Goal: Task Accomplishment & Management: Manage account settings

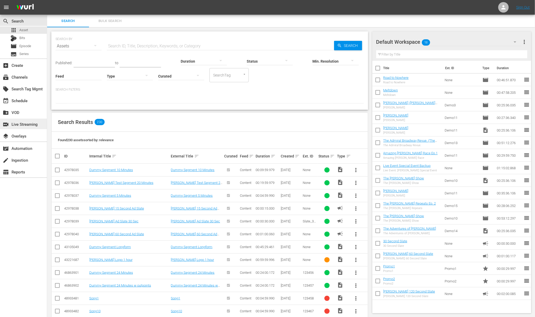
click at [26, 125] on div "switch_video Live Streaming" at bounding box center [14, 123] width 29 height 5
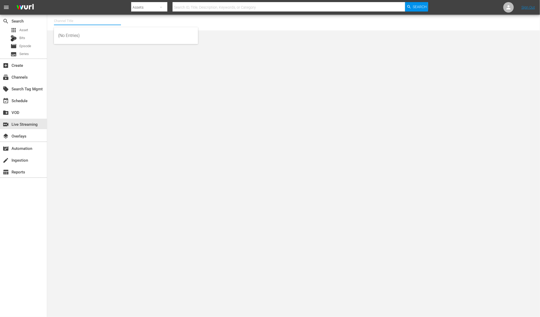
click at [92, 20] on input "text" at bounding box center [87, 21] width 67 height 13
click at [94, 47] on div "Demo Channel 2 (1026 - wurl_demochannel_2)" at bounding box center [126, 48] width 136 height 13
type input "Demo Channel 2 (1026 - wurl_demochannel_2)"
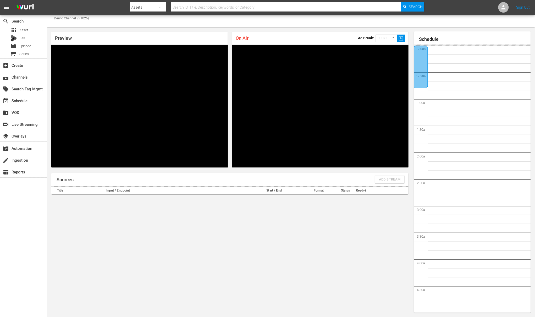
scroll to position [909, 0]
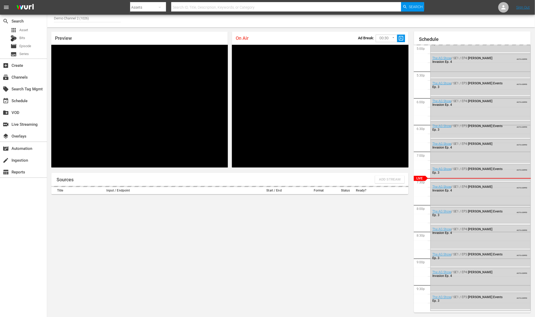
click at [391, 178] on div "Sources Add Stream" at bounding box center [229, 179] width 357 height 13
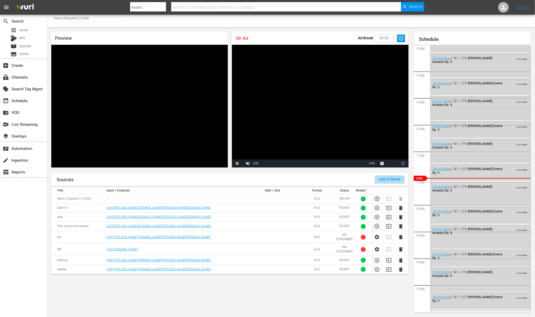
click at [384, 179] on span "Add Stream" at bounding box center [390, 180] width 22 height 6
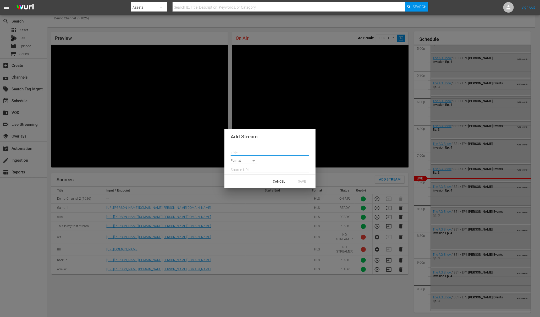
click at [254, 154] on input "text" at bounding box center [270, 153] width 79 height 8
type input "Demo"
click at [250, 161] on body "menu Search By Assets Search ID, Title, Description, Keywords, or Category Sear…" at bounding box center [270, 155] width 540 height 317
click at [249, 194] on li "SRT Caller" at bounding box center [246, 195] width 31 height 9
type input "SRT_CALLER"
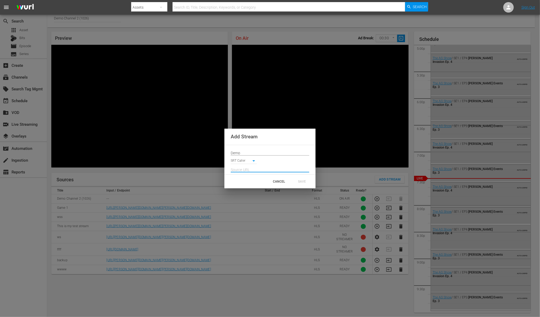
click at [255, 167] on input "text" at bounding box center [270, 170] width 79 height 8
paste input "srt://ltnp-fra-a-server2-ts.ltnglobal.com:12340"
type input "srt://ltnp-fra-a-server2-ts.ltnglobal.com:12340"
click at [303, 179] on div "SAVE" at bounding box center [302, 181] width 23 height 9
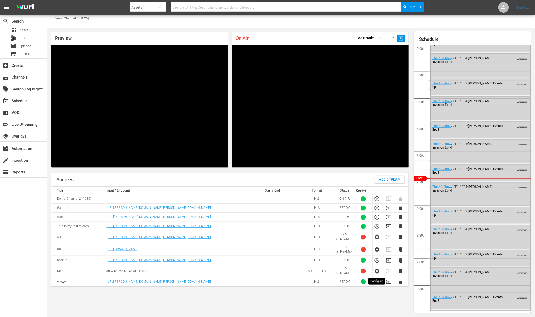
click at [377, 272] on icon "button" at bounding box center [377, 271] width 6 height 6
click at [403, 238] on icon "button" at bounding box center [401, 237] width 6 height 6
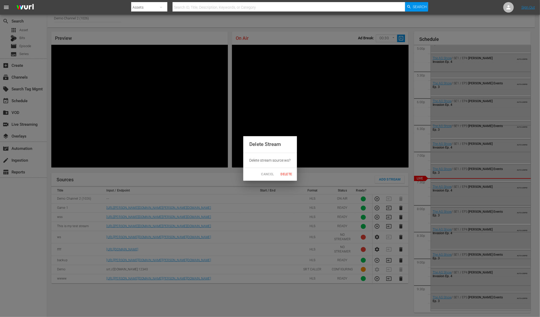
click at [282, 174] on span "Delete" at bounding box center [286, 175] width 13 height 6
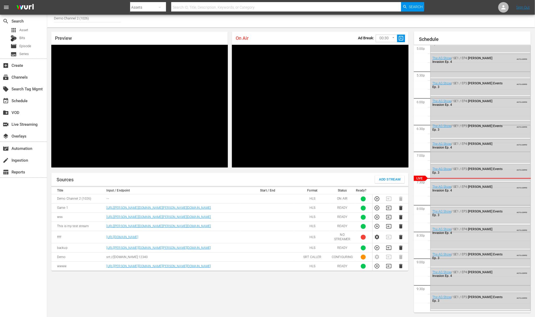
drag, startPoint x: 201, startPoint y: 226, endPoint x: 100, endPoint y: 227, distance: 100.6
click at [100, 227] on tr "This is my test stream https://wurl-integrationchannel-1-us.ono.wurl.tv/playlis…" at bounding box center [229, 226] width 357 height 9
copy tr "[URL][PERSON_NAME][DOMAIN_NAME][PERSON_NAME][DOMAIN_NAME]"
click at [401, 267] on icon "button" at bounding box center [400, 266] width 3 height 4
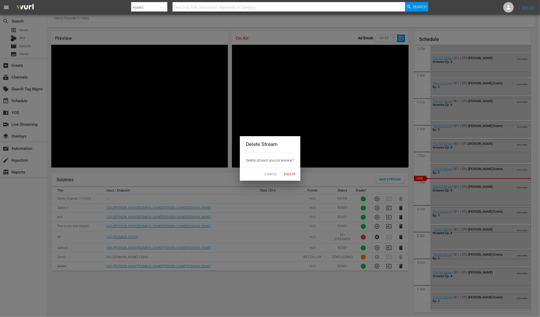
click at [292, 175] on span "Delete" at bounding box center [290, 175] width 13 height 6
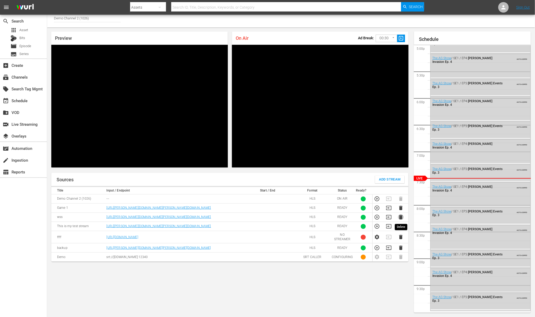
click at [400, 217] on icon "button" at bounding box center [401, 217] width 6 height 6
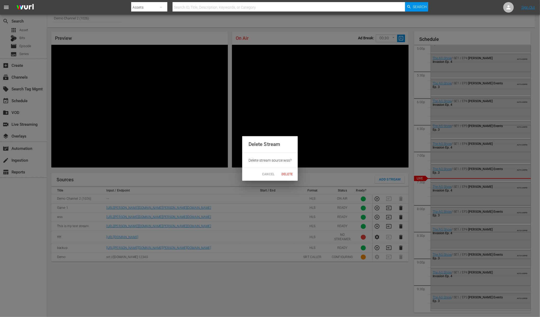
click at [287, 175] on span "Delete" at bounding box center [287, 175] width 13 height 6
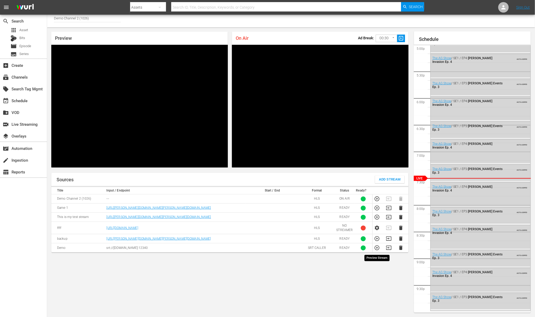
click at [379, 250] on icon "button" at bounding box center [377, 248] width 6 height 6
click at [400, 247] on icon "button" at bounding box center [400, 248] width 3 height 4
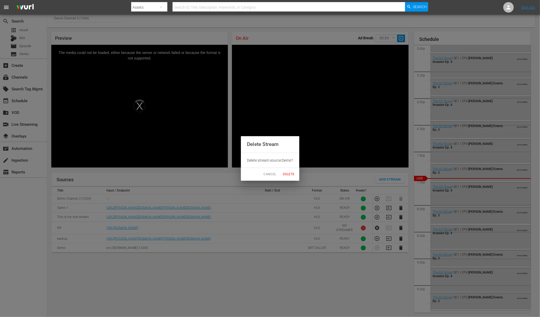
click at [284, 170] on button "Delete" at bounding box center [289, 174] width 17 height 9
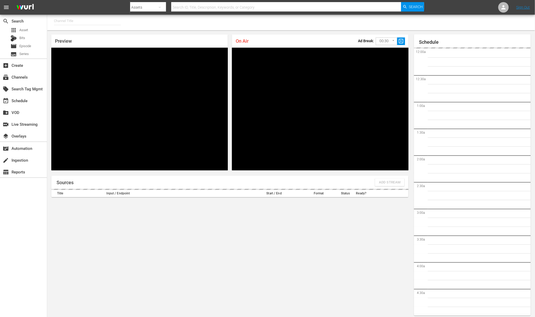
type input "Demo Channel 2 (1026)"
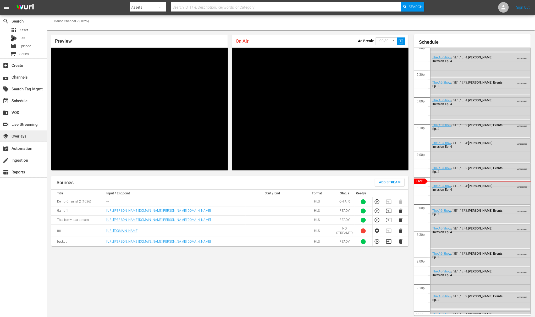
click at [29, 133] on div "layers Overlays" at bounding box center [14, 135] width 29 height 5
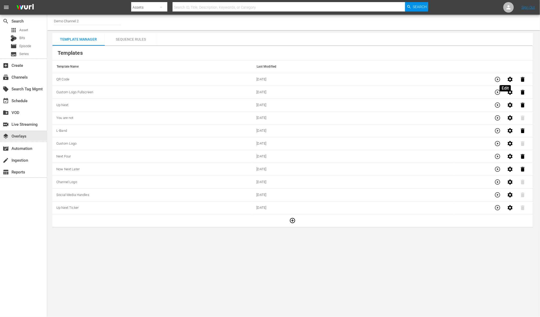
click at [507, 80] on icon "button" at bounding box center [510, 79] width 6 height 6
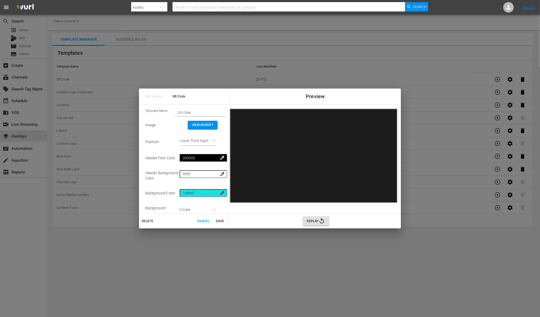
click at [309, 53] on div "Edit Overlay QR Code Preview Template Name: QR Code Image : View/Modify Positio…" at bounding box center [270, 158] width 540 height 317
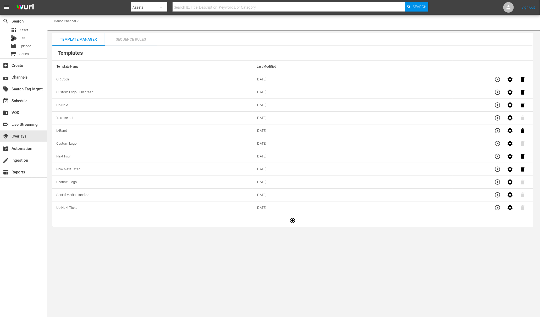
click at [131, 39] on div "Sequence Rules" at bounding box center [131, 39] width 52 height 13
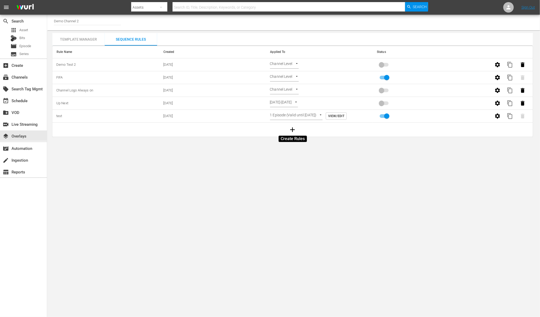
click at [290, 128] on icon "button" at bounding box center [293, 130] width 8 height 8
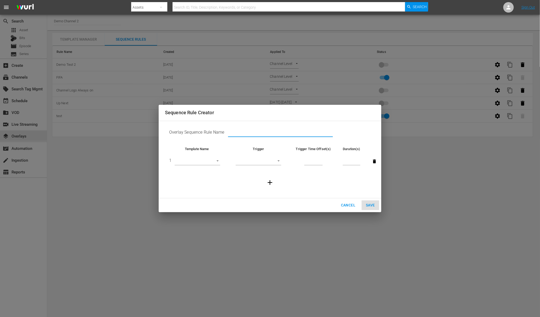
click at [240, 132] on input "text" at bounding box center [280, 133] width 105 height 8
click at [258, 134] on input "text" at bounding box center [280, 133] width 105 height 8
type input "LG Demo"
click at [217, 161] on body "menu Search By Assets Search ID, Title, Description, Keywords, or Category Sear…" at bounding box center [270, 158] width 540 height 317
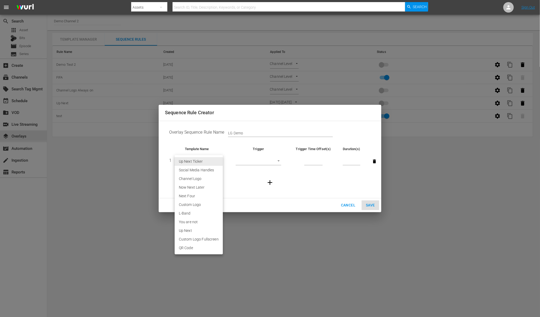
click at [196, 250] on li "QR Code" at bounding box center [199, 248] width 48 height 9
type input "30583"
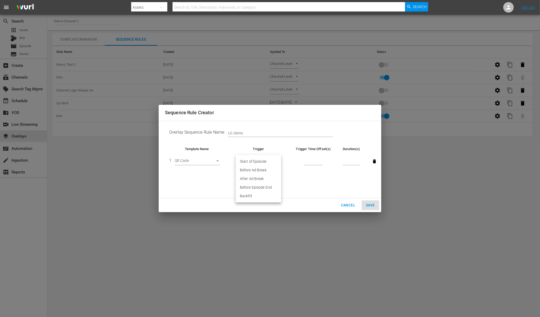
click at [259, 160] on body "menu Search By Assets Search ID, Title, Description, Keywords, or Category Sear…" at bounding box center [270, 158] width 540 height 317
click at [305, 171] on div at bounding box center [270, 158] width 540 height 317
click at [316, 162] on input "number" at bounding box center [313, 162] width 18 height 8
type input "1"
click at [320, 161] on input "1" at bounding box center [313, 162] width 18 height 8
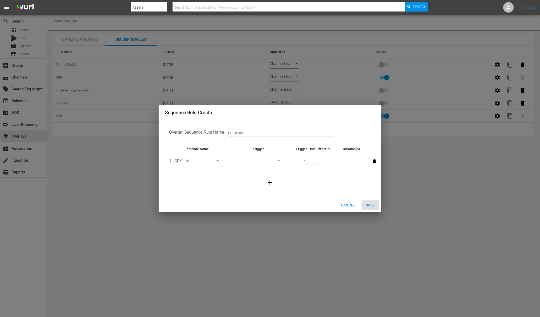
click at [345, 207] on span "Cancel" at bounding box center [348, 205] width 14 height 7
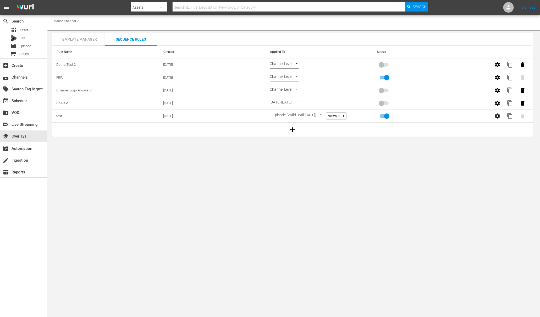
click at [286, 64] on body "menu Search By Assets Search ID, Title, Description, Keywords, or Category Sear…" at bounding box center [270, 158] width 540 height 317
click at [293, 83] on li "Episode Level" at bounding box center [285, 82] width 31 height 9
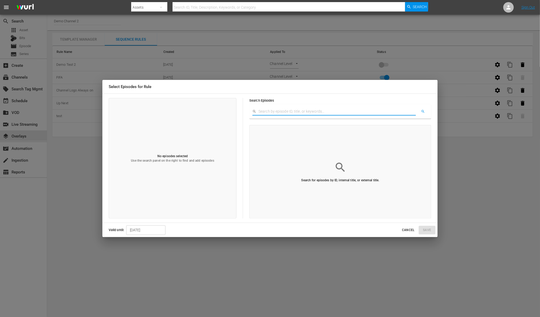
click at [276, 113] on input "text" at bounding box center [337, 112] width 157 height 8
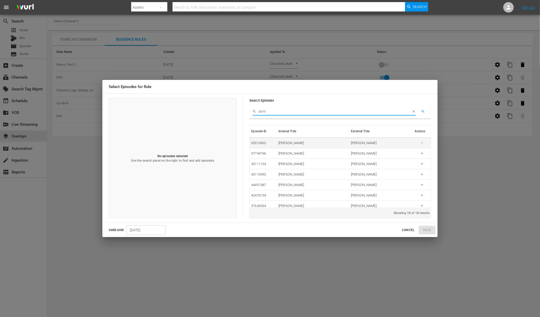
click at [288, 146] on td "[PERSON_NAME]" at bounding box center [313, 143] width 73 height 10
click at [298, 145] on div "[PERSON_NAME]" at bounding box center [312, 143] width 69 height 5
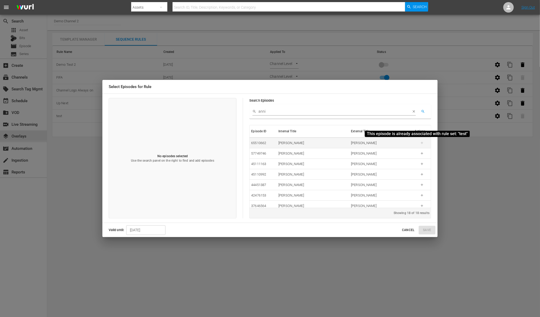
click at [419, 143] on span at bounding box center [422, 143] width 6 height 4
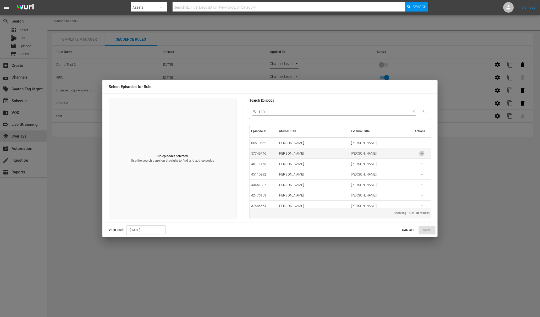
click at [419, 156] on button "button" at bounding box center [422, 154] width 6 height 6
click at [150, 230] on input "[DATE]" at bounding box center [145, 230] width 39 height 10
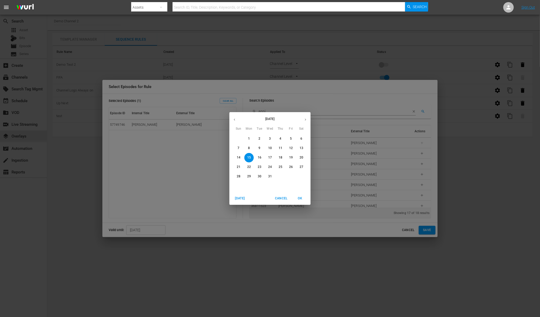
click at [282, 198] on span "Cancel" at bounding box center [281, 199] width 13 height 6
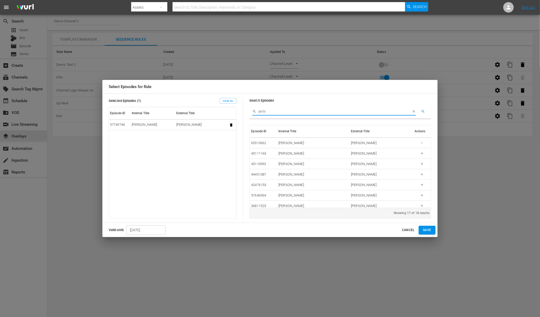
drag, startPoint x: 262, startPoint y: 109, endPoint x: 256, endPoint y: 110, distance: 5.3
click at [256, 110] on div "anni" at bounding box center [334, 112] width 163 height 8
type input "demo"
click at [420, 143] on icon "button" at bounding box center [422, 143] width 4 height 4
click at [409, 231] on span "Cancel" at bounding box center [408, 230] width 13 height 6
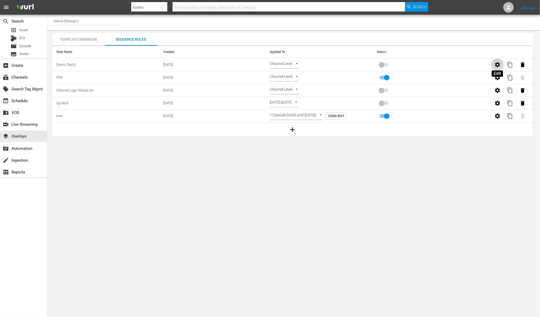
click at [496, 66] on icon "button" at bounding box center [497, 64] width 5 height 5
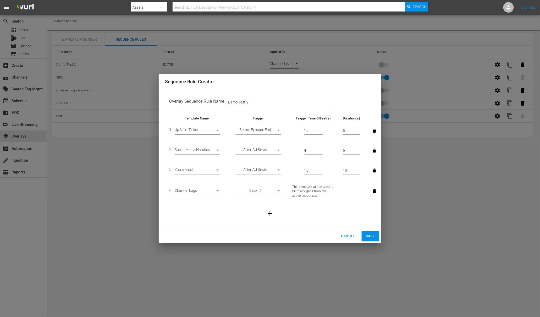
click at [344, 235] on span "Cancel" at bounding box center [348, 236] width 14 height 7
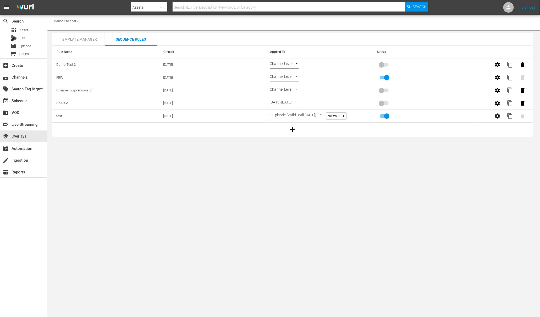
click at [286, 63] on body "menu Search By Assets Search ID, Title, Description, Keywords, or Category Sear…" at bounding box center [270, 158] width 540 height 317
click at [285, 83] on li "Episode Level" at bounding box center [285, 82] width 31 height 9
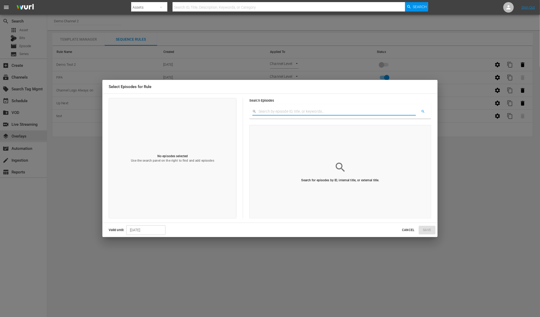
click at [288, 111] on input "text" at bounding box center [337, 112] width 157 height 8
type input "anni"
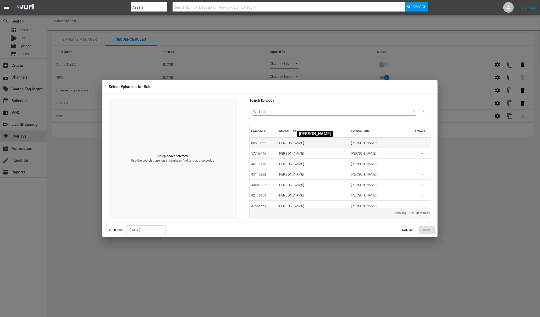
click at [280, 143] on div "[PERSON_NAME]" at bounding box center [312, 143] width 69 height 5
click at [420, 154] on icon "button" at bounding box center [422, 153] width 4 height 4
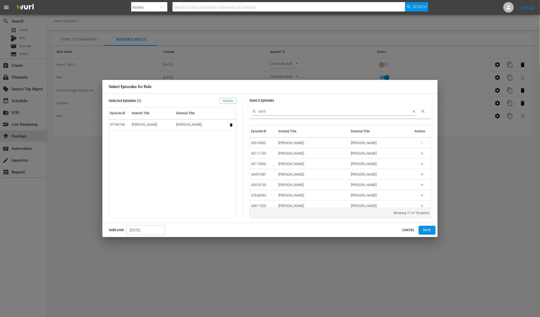
click at [149, 229] on input "[DATE]" at bounding box center [145, 230] width 39 height 10
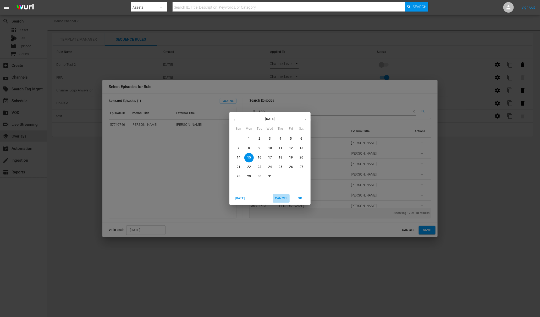
click at [279, 198] on span "Cancel" at bounding box center [281, 199] width 13 height 6
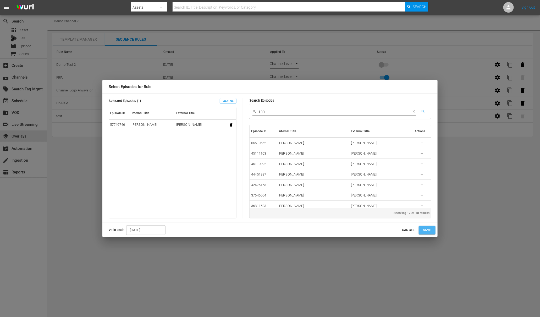
click at [426, 231] on span "Save" at bounding box center [427, 230] width 8 height 6
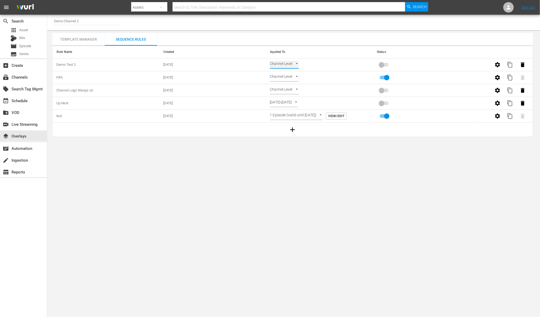
type input "EPISODE_LEVEL"
click at [344, 63] on span "View/Edit" at bounding box center [336, 65] width 16 height 6
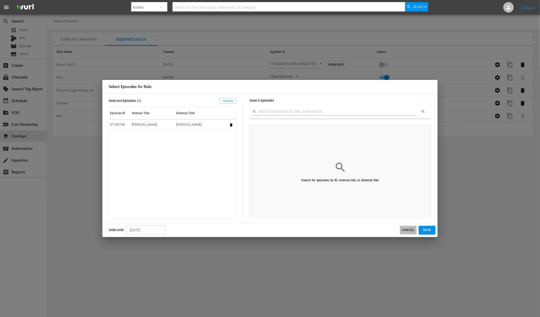
click at [407, 228] on span "Cancel" at bounding box center [408, 230] width 13 height 6
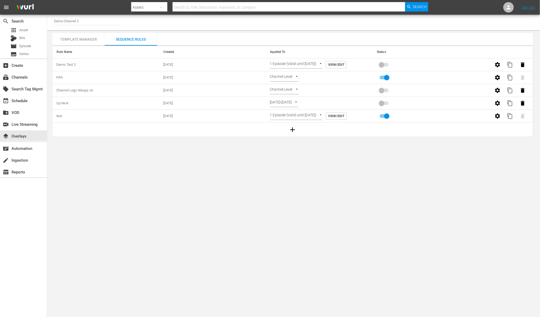
click at [295, 63] on body "menu Search By Assets Search ID, Title, Description, Keywords, or Category Sear…" at bounding box center [270, 158] width 540 height 317
click at [500, 66] on div at bounding box center [270, 158] width 540 height 317
click at [497, 65] on icon "button" at bounding box center [497, 64] width 5 height 5
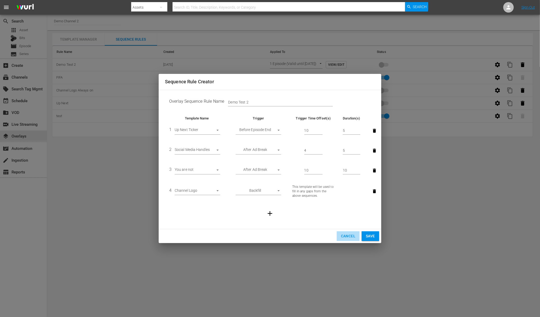
click at [346, 233] on span "Cancel" at bounding box center [348, 236] width 14 height 7
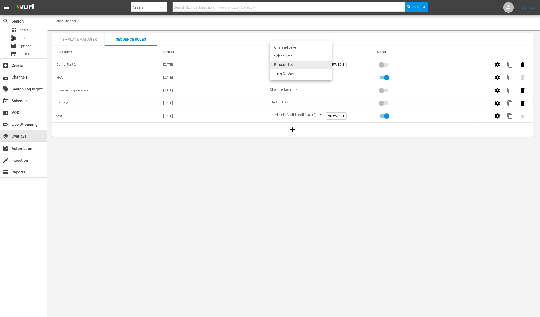
click at [327, 64] on body "menu Search By Assets Search ID, Title, Description, Keywords, or Category Sear…" at bounding box center [270, 158] width 540 height 317
click at [316, 65] on li "Episode Level" at bounding box center [301, 65] width 62 height 9
click at [344, 65] on span "View/Edit" at bounding box center [336, 65] width 16 height 6
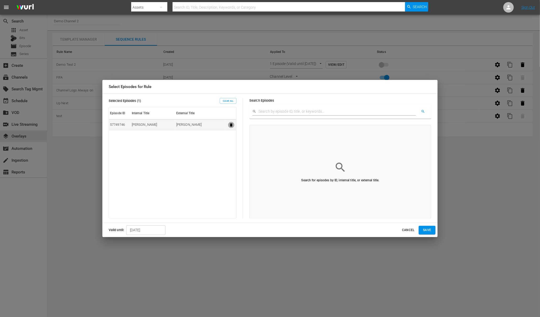
click at [230, 124] on icon "button" at bounding box center [231, 124] width 2 height 3
click at [410, 230] on span "Cancel" at bounding box center [408, 230] width 13 height 6
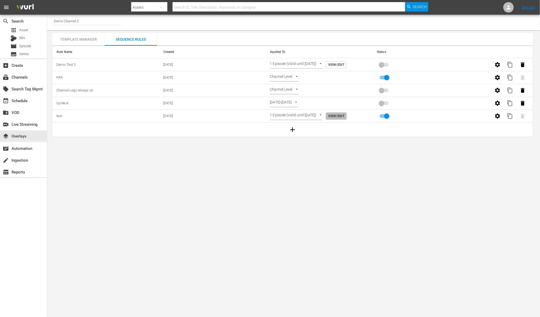
click at [336, 116] on span "View/Edit" at bounding box center [336, 116] width 16 height 6
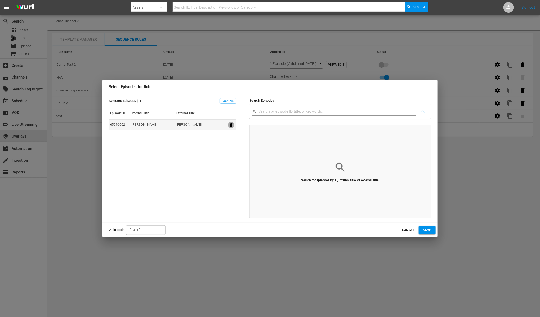
click at [229, 125] on icon "button" at bounding box center [231, 125] width 4 height 4
click at [408, 233] on button "Cancel" at bounding box center [408, 230] width 17 height 9
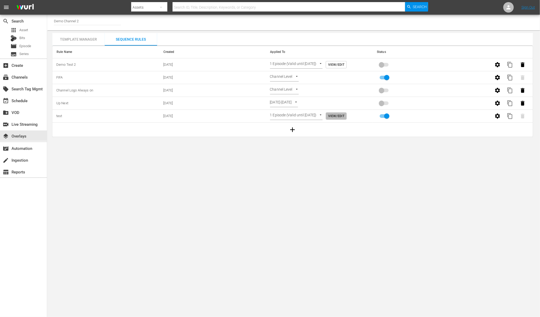
click at [344, 114] on span "View/Edit" at bounding box center [336, 116] width 16 height 6
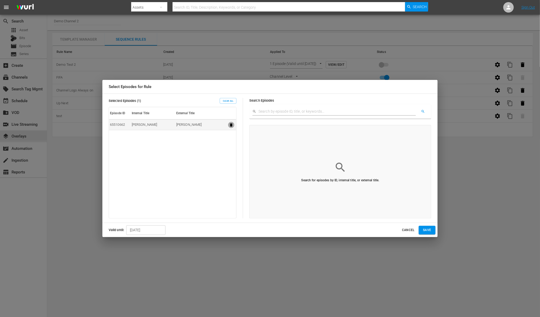
click at [230, 124] on icon "button" at bounding box center [231, 125] width 4 height 4
drag, startPoint x: 410, startPoint y: 232, endPoint x: 449, endPoint y: 173, distance: 70.3
click at [410, 231] on span "Cancel" at bounding box center [408, 230] width 13 height 6
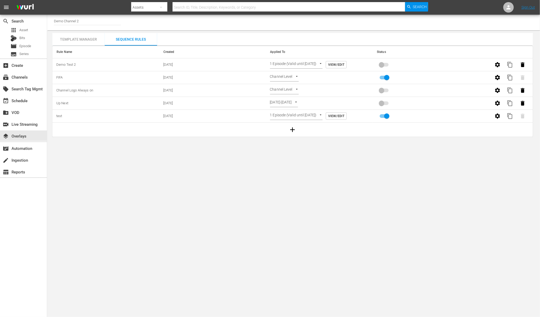
click at [381, 117] on input "primary checkbox" at bounding box center [387, 117] width 30 height 10
checkbox input "false"
click at [523, 117] on icon "button" at bounding box center [523, 116] width 4 height 5
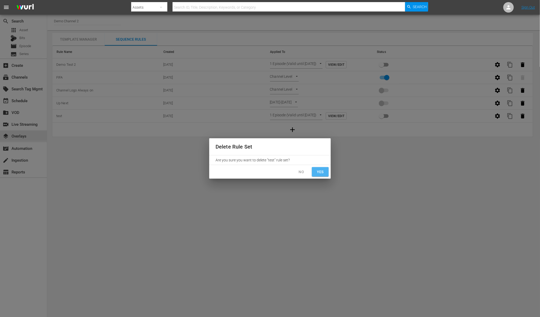
click at [324, 171] on span "Yes" at bounding box center [320, 172] width 8 height 7
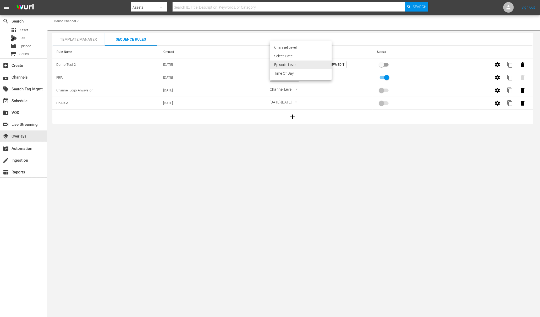
click at [302, 65] on body "menu Search By Assets Search ID, Title, Description, Keywords, or Category Sear…" at bounding box center [270, 158] width 540 height 317
click at [353, 52] on div at bounding box center [270, 158] width 540 height 317
click at [21, 101] on div "event_available Schedule" at bounding box center [14, 99] width 29 height 5
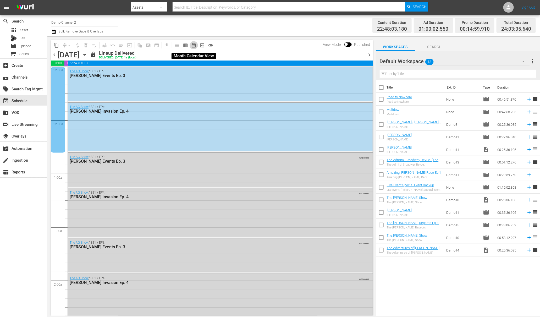
click at [196, 45] on span "date_range_outlined" at bounding box center [193, 45] width 5 height 5
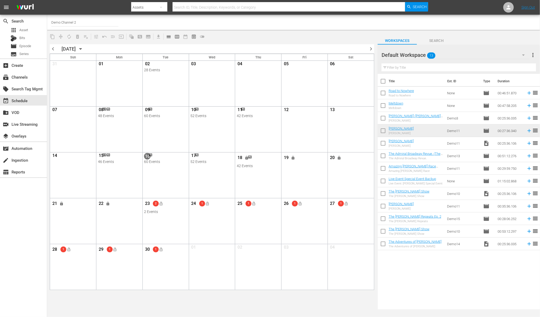
click at [371, 48] on span "chevron_right" at bounding box center [371, 49] width 7 height 7
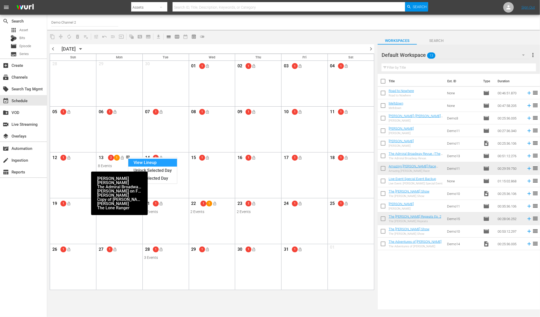
click at [154, 163] on div "View Lineup" at bounding box center [152, 163] width 49 height 8
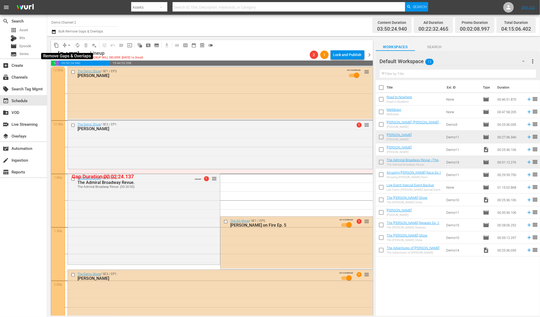
click at [66, 45] on button "arrow_drop_down" at bounding box center [69, 45] width 8 height 8
click at [77, 56] on li "Align to Midnight" at bounding box center [69, 55] width 43 height 9
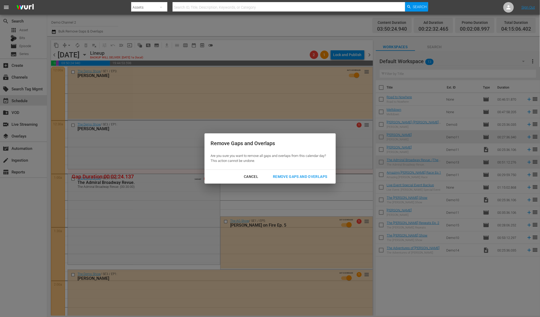
click at [302, 176] on div "Remove Gaps and Overlaps" at bounding box center [300, 176] width 63 height 7
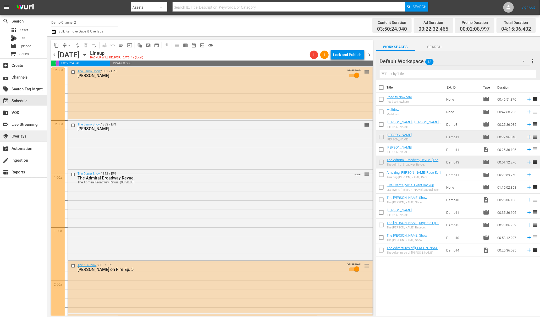
click at [24, 137] on div "layers Overlays" at bounding box center [14, 135] width 29 height 5
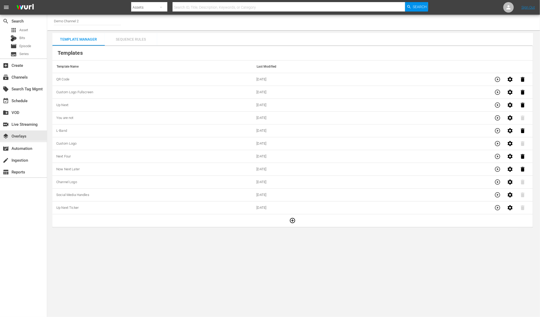
click at [128, 40] on div "Sequence Rules" at bounding box center [131, 39] width 52 height 13
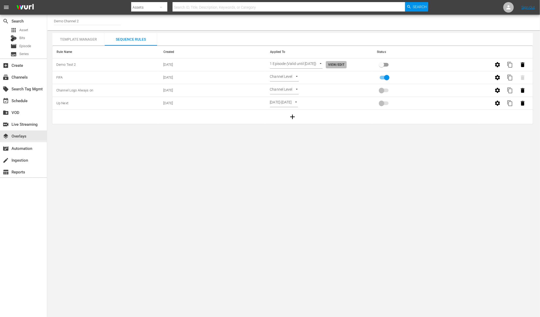
click at [344, 63] on span "View/Edit" at bounding box center [336, 65] width 16 height 6
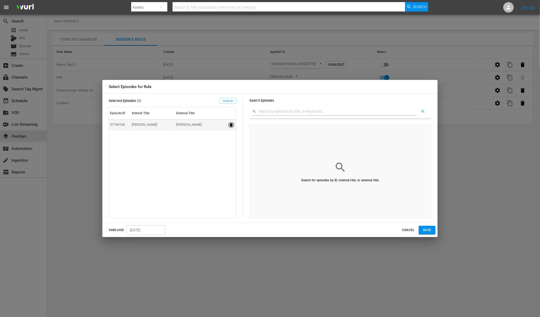
click at [232, 125] on icon "button" at bounding box center [231, 125] width 4 height 4
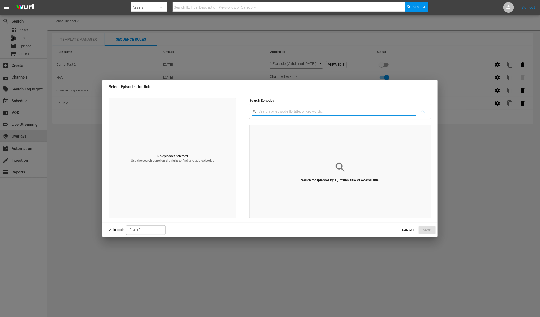
click at [282, 110] on input "text" at bounding box center [337, 112] width 157 height 8
click at [388, 280] on div "Select Episodes for Rule No episodes selected Use the search panel on the right…" at bounding box center [270, 158] width 540 height 317
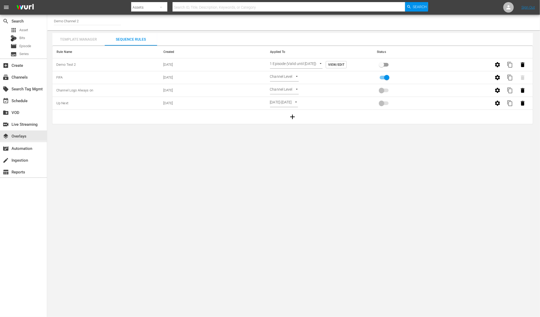
click at [85, 38] on div "Template Manager" at bounding box center [78, 39] width 52 height 13
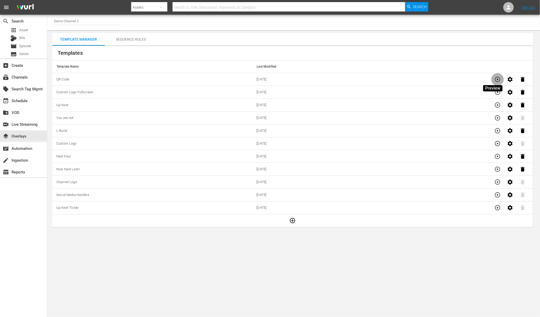
click at [495, 80] on icon "button" at bounding box center [498, 79] width 6 height 6
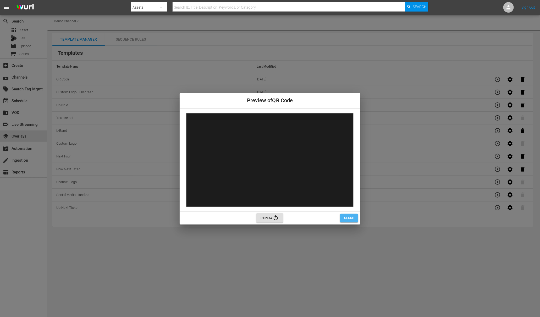
click at [347, 217] on span "Close" at bounding box center [349, 218] width 10 height 6
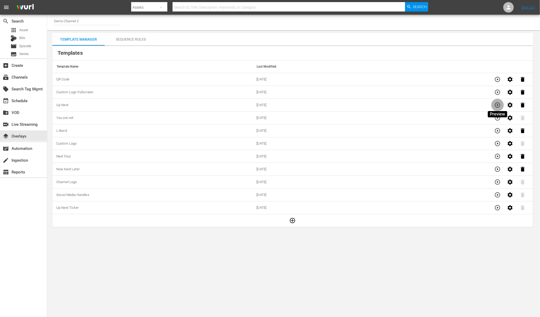
click at [497, 105] on icon "button" at bounding box center [497, 104] width 5 height 5
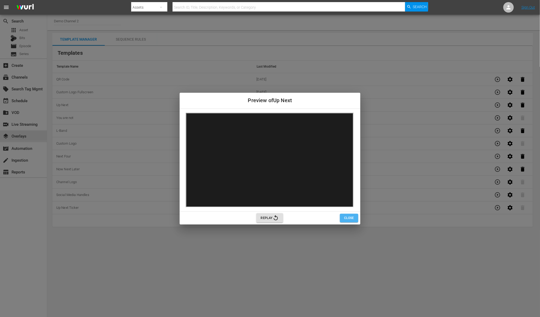
click at [351, 217] on span "Close" at bounding box center [349, 218] width 10 height 6
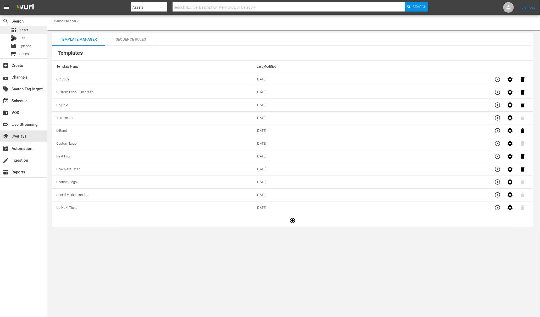
click at [26, 31] on span "Asset" at bounding box center [23, 30] width 9 height 5
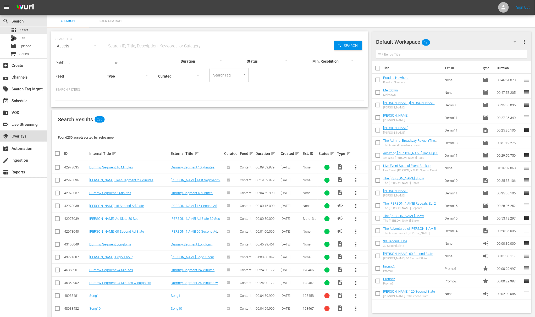
click at [18, 136] on div "layers Overlays" at bounding box center [14, 135] width 29 height 5
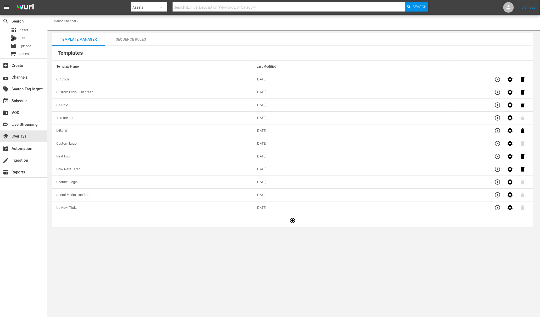
click at [83, 20] on input "Demo Channel 2" at bounding box center [87, 21] width 67 height 13
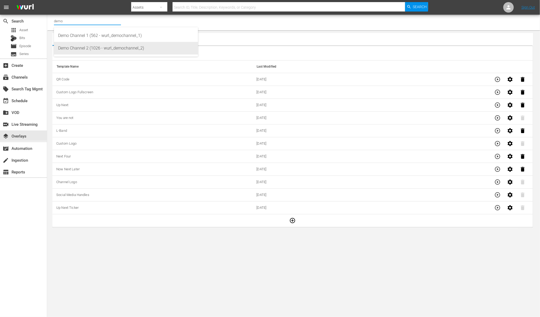
click at [90, 48] on div "Demo Channel 2 (1026 - wurl_demochannel_2)" at bounding box center [126, 48] width 136 height 13
type input "Demo Channel 2 (1026 - wurl_demochannel_2)"
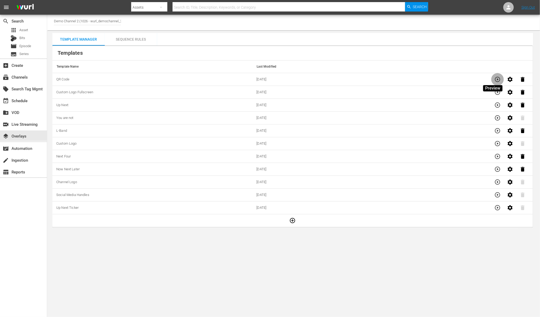
click at [495, 80] on icon "button" at bounding box center [498, 79] width 6 height 6
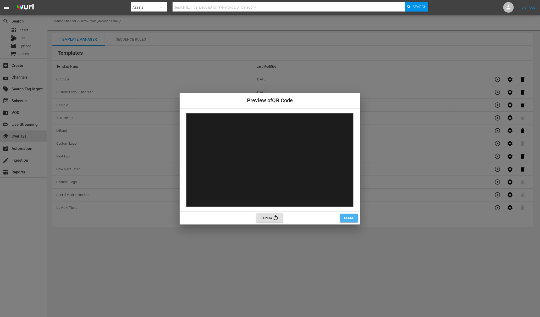
click at [345, 220] on span "Close" at bounding box center [349, 218] width 10 height 6
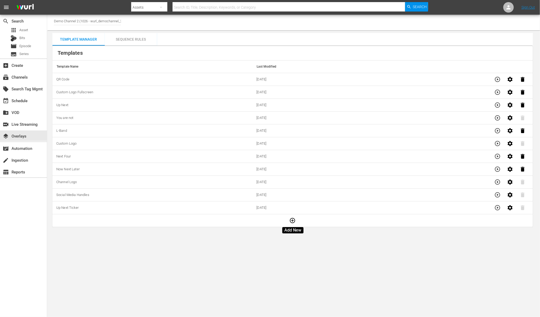
click at [293, 223] on icon "button" at bounding box center [292, 220] width 5 height 5
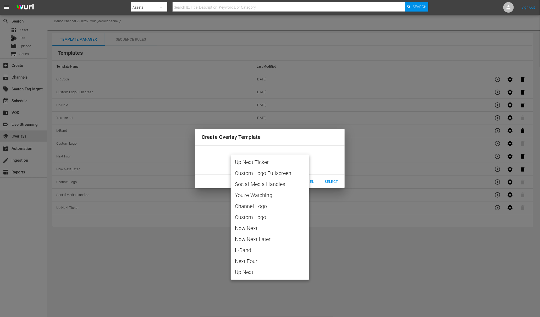
click at [269, 161] on body "menu Search By Assets Search ID, Title, Description, Keywords, or Category Sear…" at bounding box center [270, 158] width 540 height 317
click at [259, 218] on span "Custom Logo" at bounding box center [270, 217] width 70 height 8
type input "Custom Logo"
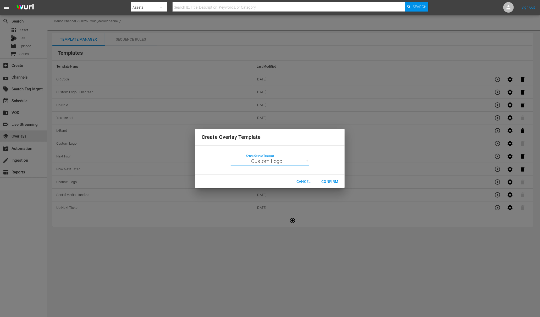
click at [331, 180] on span "Confirm" at bounding box center [329, 181] width 17 height 7
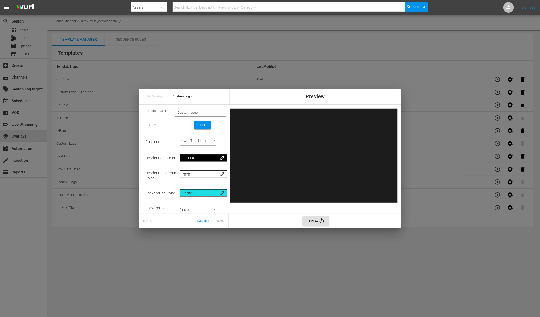
click at [203, 127] on span "Set" at bounding box center [203, 125] width 8 height 6
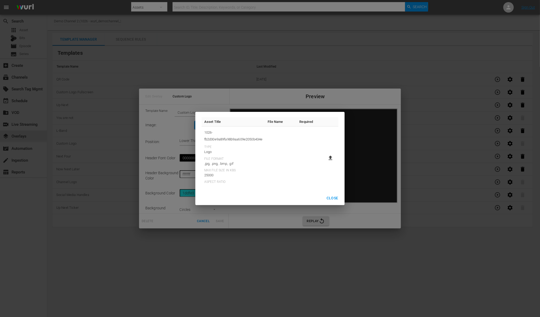
drag, startPoint x: 333, startPoint y: 197, endPoint x: 331, endPoint y: 186, distance: 11.3
click at [333, 197] on span "Close" at bounding box center [333, 198] width 12 height 7
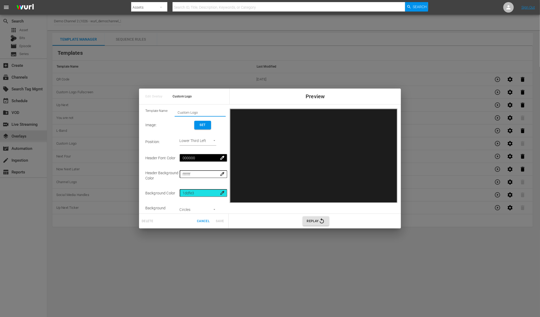
drag, startPoint x: 195, startPoint y: 113, endPoint x: 159, endPoint y: 114, distance: 36.2
click at [159, 114] on div "Template Name: Custom Logo" at bounding box center [185, 113] width 80 height 8
click at [204, 221] on span "Cancel" at bounding box center [203, 221] width 13 height 6
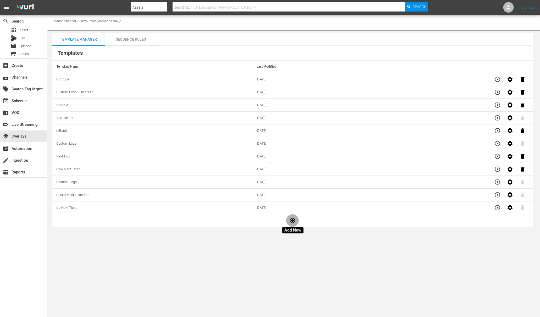
click at [293, 221] on icon "button" at bounding box center [292, 220] width 6 height 6
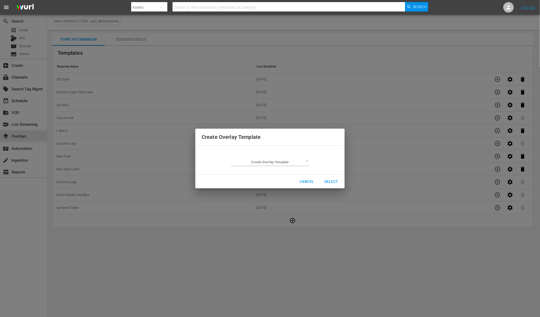
click at [284, 162] on body "menu Search By Assets Search ID, Title, Description, Keywords, or Category Sear…" at bounding box center [270, 158] width 540 height 317
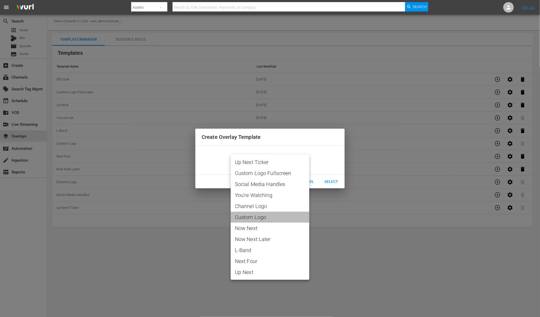
click at [257, 216] on span "Custom Logo" at bounding box center [270, 217] width 70 height 8
type input "Custom Logo"
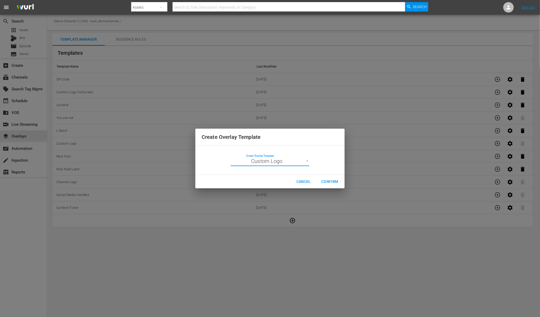
click at [329, 181] on span "Confirm" at bounding box center [329, 181] width 17 height 7
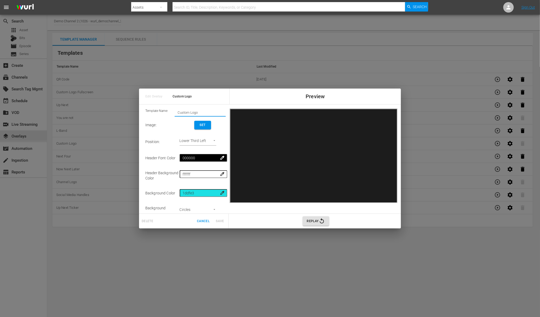
drag, startPoint x: 190, startPoint y: 113, endPoint x: 163, endPoint y: 113, distance: 27.0
click at [163, 113] on div "Template Name: Custom Logo" at bounding box center [185, 113] width 80 height 8
click at [199, 123] on span "Set" at bounding box center [203, 125] width 8 height 6
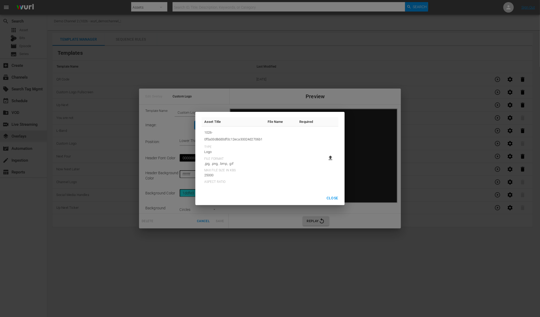
click at [334, 198] on span "Close" at bounding box center [333, 198] width 12 height 7
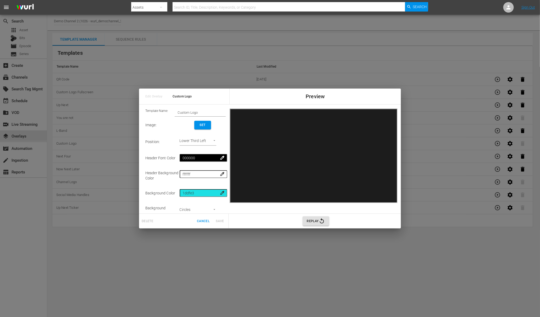
click at [199, 126] on span "Set" at bounding box center [203, 125] width 8 height 6
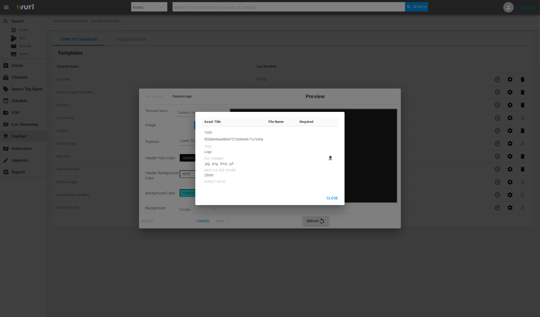
click at [333, 199] on span "Close" at bounding box center [333, 198] width 12 height 7
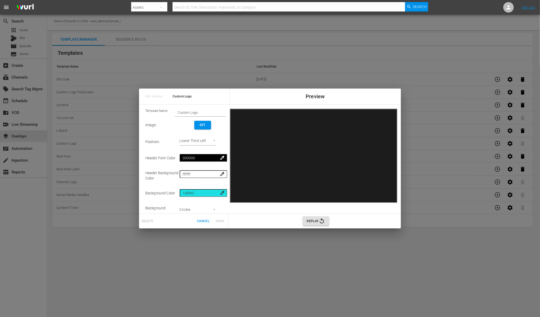
click at [204, 223] on span "Cancel" at bounding box center [203, 221] width 13 height 6
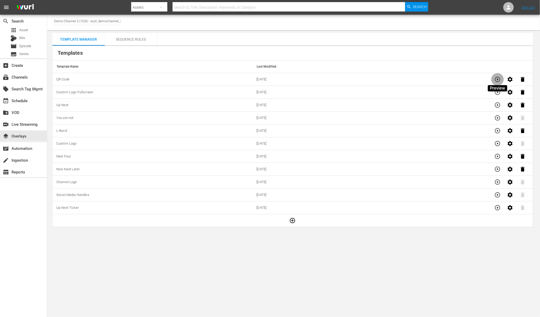
click at [498, 78] on icon "button" at bounding box center [498, 79] width 6 height 6
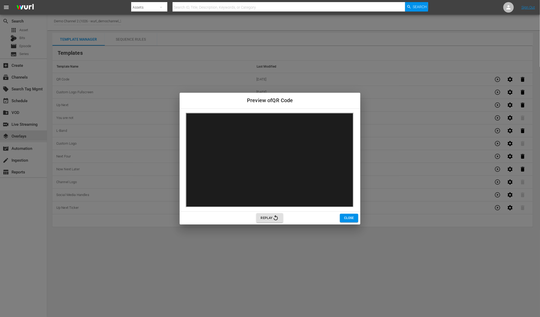
click at [512, 79] on div "Preview of QR Code Replay Close" at bounding box center [270, 158] width 540 height 317
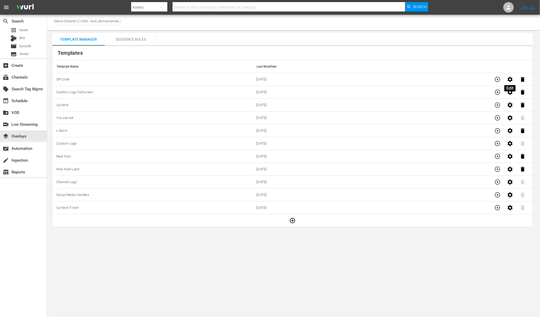
click at [511, 80] on icon "button" at bounding box center [510, 79] width 5 height 5
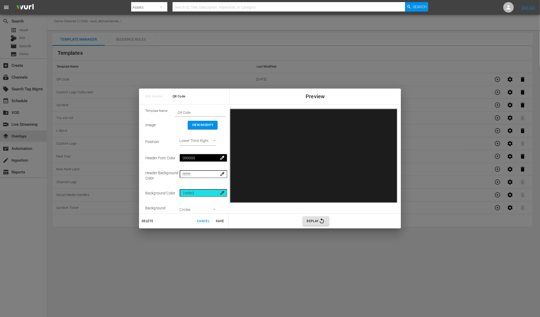
click at [201, 126] on span "View/Modify" at bounding box center [202, 125] width 21 height 6
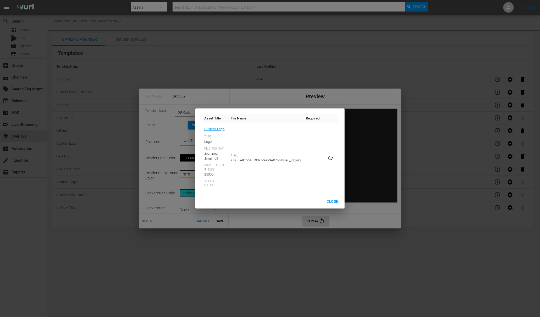
click at [332, 203] on span "Close" at bounding box center [333, 201] width 12 height 7
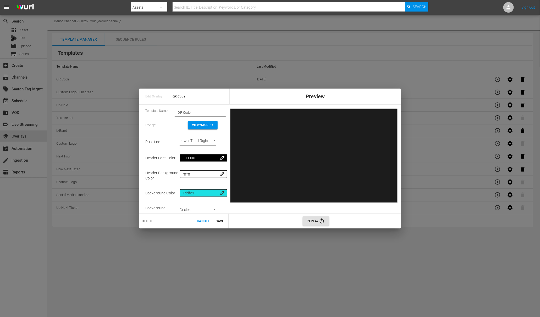
click at [202, 221] on span "Cancel" at bounding box center [203, 221] width 13 height 6
click at [202, 221] on button "Cancel" at bounding box center [203, 221] width 17 height 9
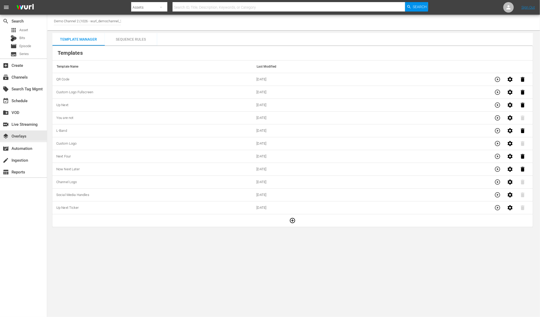
click at [498, 106] on icon "button" at bounding box center [497, 104] width 5 height 5
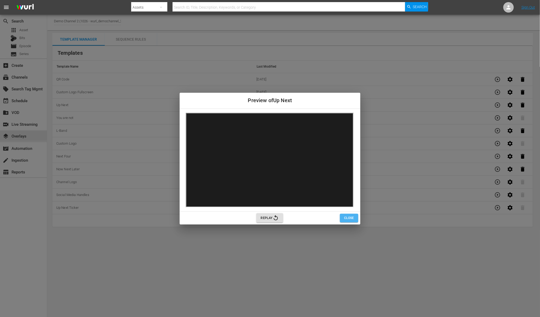
click at [352, 220] on span "Close" at bounding box center [349, 218] width 10 height 6
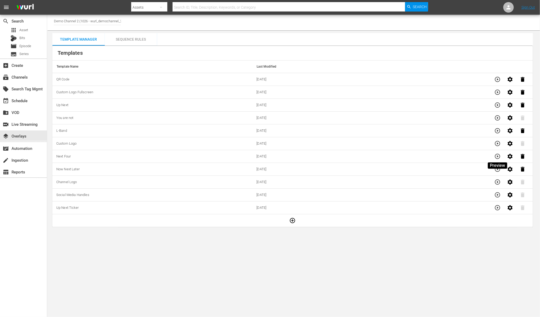
click at [496, 158] on icon "button" at bounding box center [497, 156] width 5 height 5
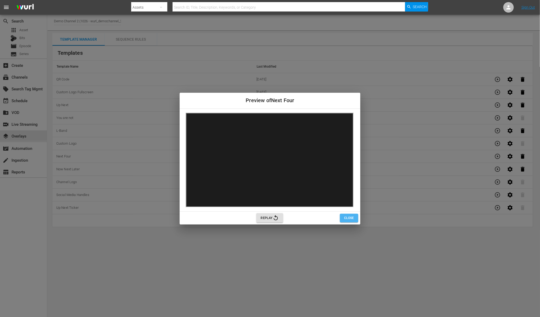
click at [347, 219] on span "Close" at bounding box center [349, 218] width 10 height 6
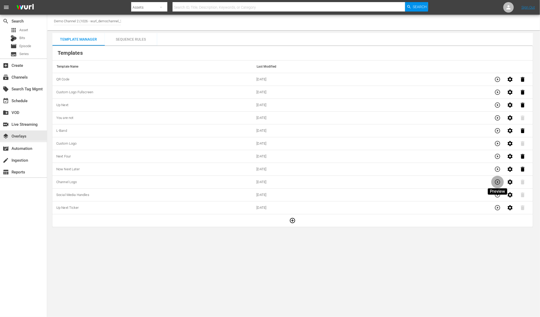
click at [499, 182] on icon "button" at bounding box center [498, 182] width 6 height 6
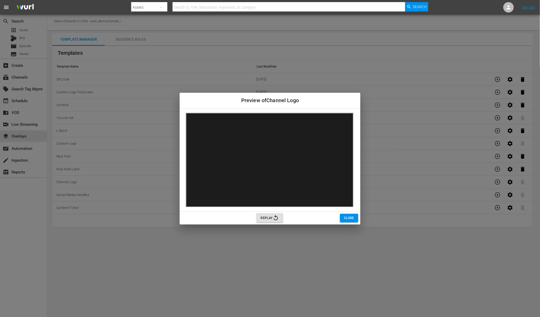
click at [348, 220] on span "Close" at bounding box center [349, 218] width 10 height 6
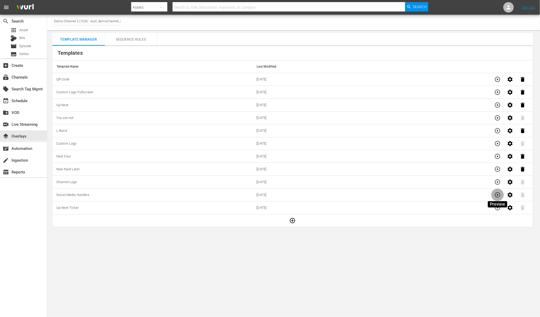
click at [498, 194] on icon "button" at bounding box center [498, 195] width 6 height 6
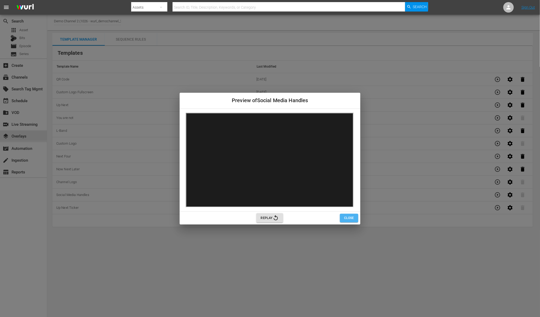
click at [350, 218] on span "Close" at bounding box center [349, 218] width 10 height 6
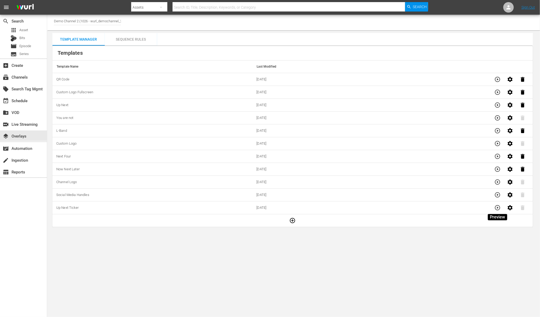
click at [500, 210] on icon "button" at bounding box center [498, 208] width 6 height 6
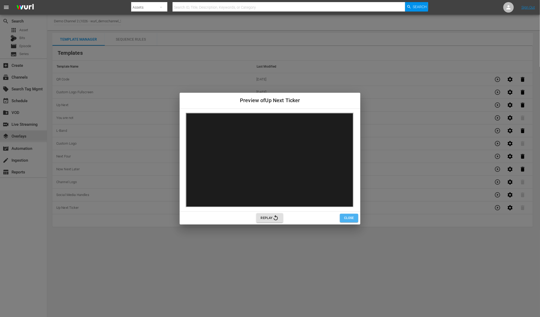
click at [350, 218] on span "Close" at bounding box center [349, 218] width 10 height 6
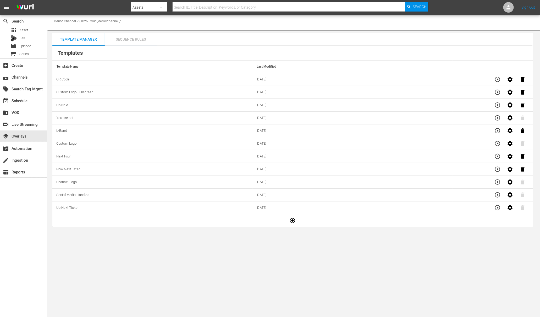
click at [128, 39] on div "Sequence Rules" at bounding box center [131, 39] width 52 height 13
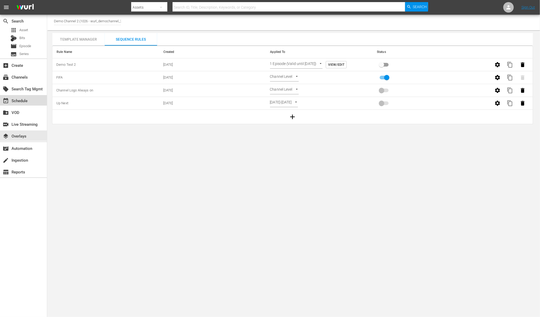
click at [18, 100] on div "event_available Schedule" at bounding box center [14, 99] width 29 height 5
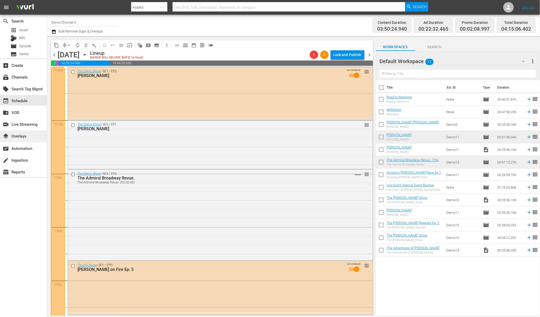
click at [21, 138] on div "layers Overlays" at bounding box center [14, 135] width 29 height 5
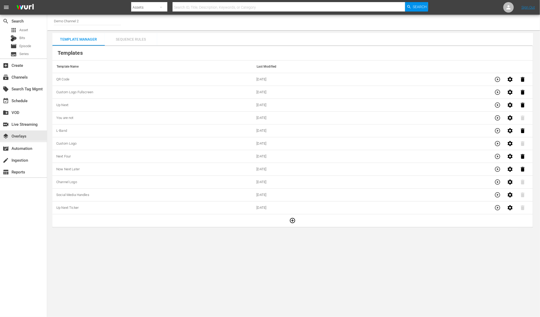
click at [129, 40] on div "Sequence Rules" at bounding box center [131, 39] width 52 height 13
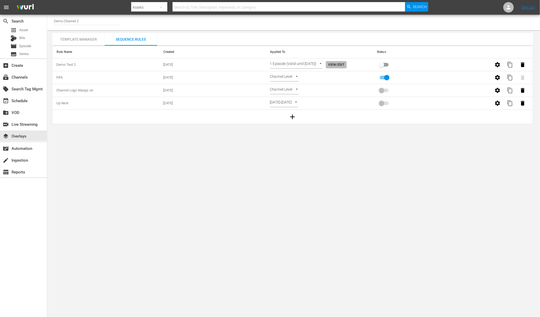
click at [341, 65] on span "View/Edit" at bounding box center [336, 65] width 16 height 6
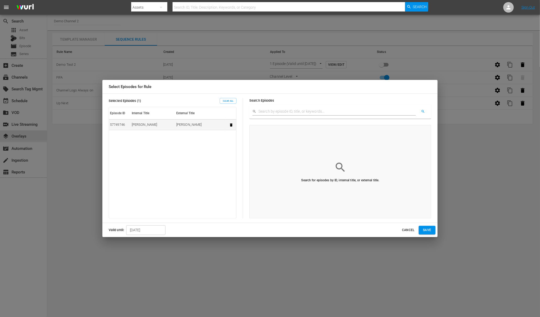
click at [229, 126] on icon "button" at bounding box center [231, 125] width 4 height 4
click at [314, 110] on input "text" at bounding box center [337, 112] width 157 height 8
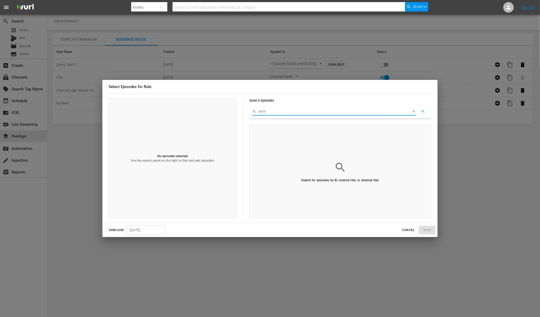
type input "anni"
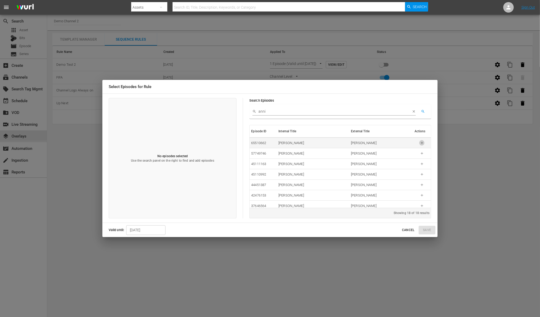
click at [420, 143] on icon "button" at bounding box center [422, 143] width 4 height 4
drag, startPoint x: 414, startPoint y: 112, endPoint x: 392, endPoint y: 112, distance: 22.5
click at [392, 112] on div "anni" at bounding box center [334, 112] width 163 height 8
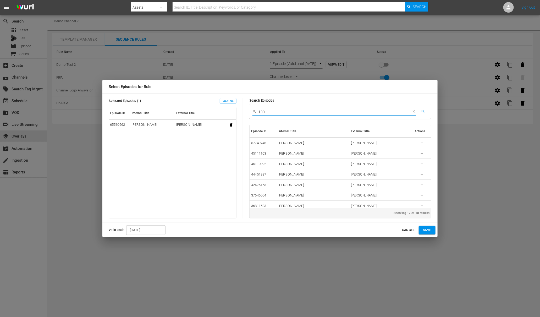
click at [413, 111] on icon "clear search" at bounding box center [414, 112] width 2 height 2
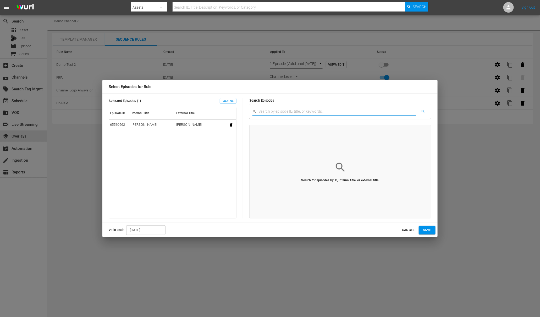
click at [355, 113] on input "text" at bounding box center [337, 112] width 157 height 8
type input "flash"
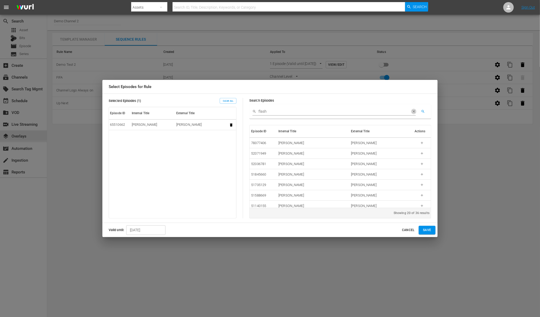
click at [415, 111] on icon "clear search" at bounding box center [414, 112] width 4 height 4
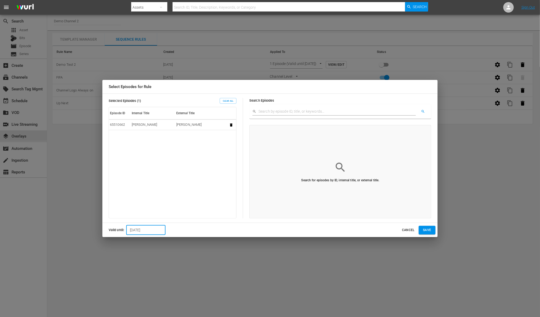
click at [139, 229] on input "[DATE]" at bounding box center [145, 230] width 39 height 10
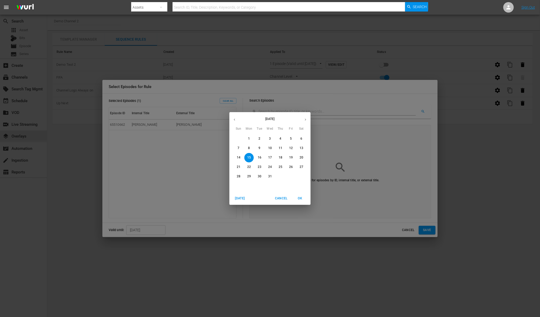
click at [236, 120] on icon "button" at bounding box center [235, 120] width 4 height 4
click at [262, 156] on span "14" at bounding box center [259, 157] width 9 height 4
type input "[DATE]"
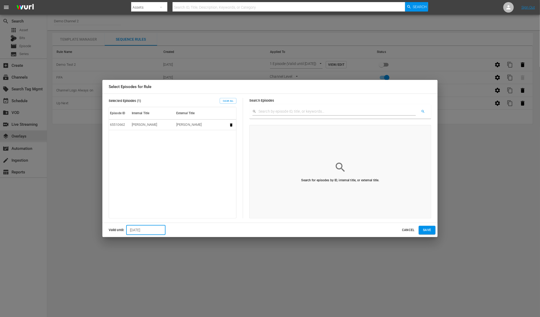
click at [427, 226] on button "Save" at bounding box center [427, 230] width 17 height 9
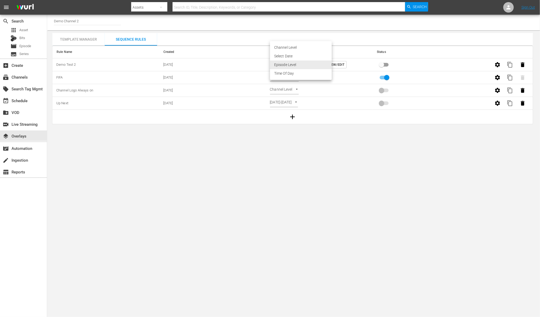
click at [282, 64] on body "menu Search By Assets Search ID, Title, Description, Keywords, or Category Sear…" at bounding box center [270, 158] width 540 height 317
click at [283, 74] on li "Time Of Day" at bounding box center [301, 73] width 62 height 9
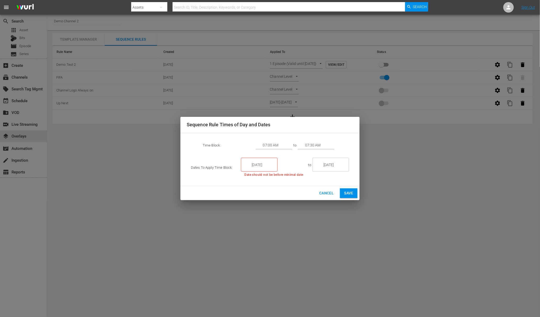
click at [260, 169] on input "[DATE]" at bounding box center [262, 165] width 29 height 14
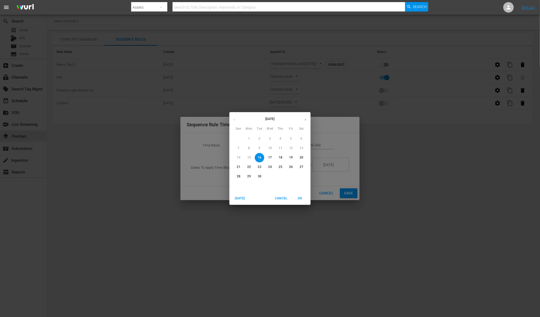
click at [267, 167] on span "24" at bounding box center [269, 167] width 9 height 4
type input "[DATE]"
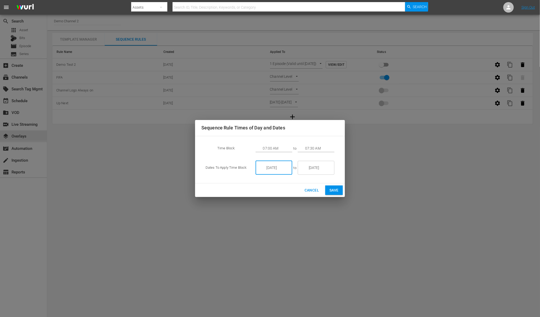
click at [314, 168] on input "[DATE]" at bounding box center [319, 168] width 29 height 14
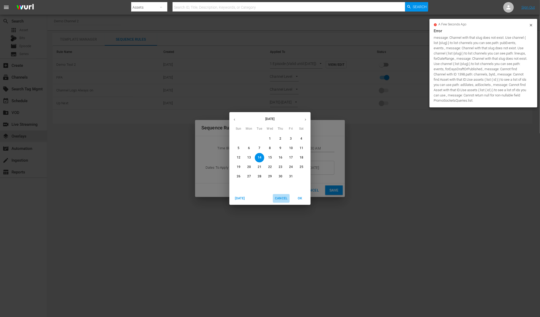
click at [284, 198] on span "Cancel" at bounding box center [281, 199] width 13 height 6
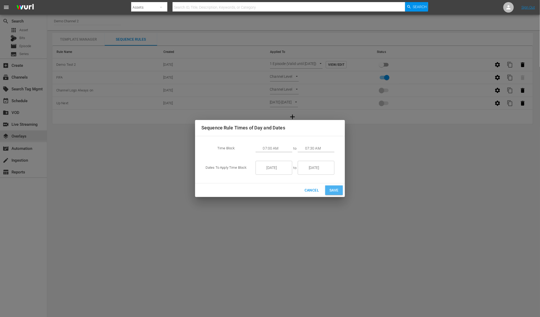
click at [330, 188] on span "Save" at bounding box center [334, 190] width 9 height 7
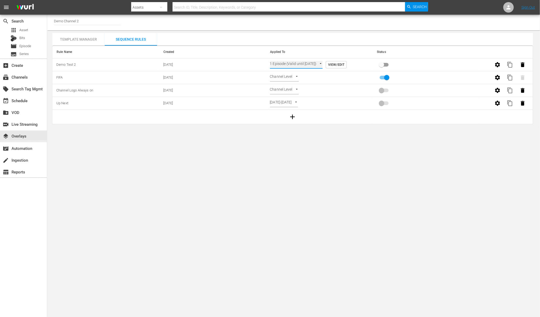
type input "TIME_OF_DAY"
click at [283, 64] on body "menu Search By Assets Search ID, Title, Description, Keywords, or Category Sear…" at bounding box center [270, 158] width 540 height 317
click at [315, 79] on div at bounding box center [270, 158] width 540 height 317
click at [288, 90] on body "menu Search By Assets Search ID, Title, Description, Keywords, or Category Sear…" at bounding box center [270, 158] width 540 height 317
click at [288, 90] on li "Channel Level" at bounding box center [285, 90] width 31 height 9
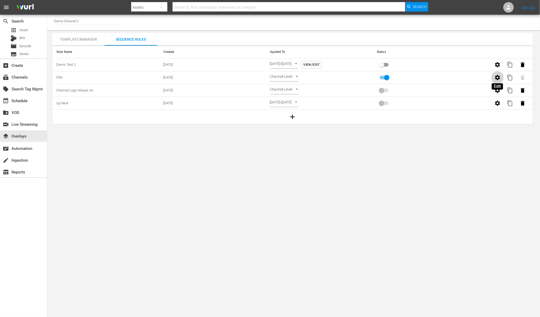
click at [498, 77] on icon "button" at bounding box center [498, 77] width 6 height 6
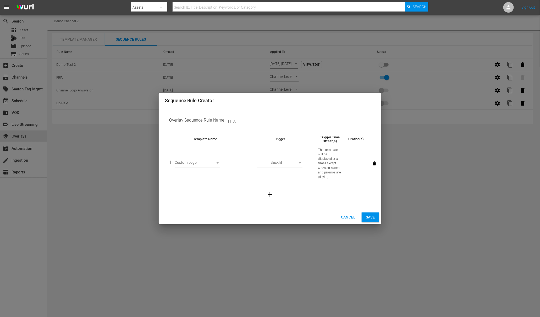
click at [347, 217] on span "Cancel" at bounding box center [348, 217] width 14 height 7
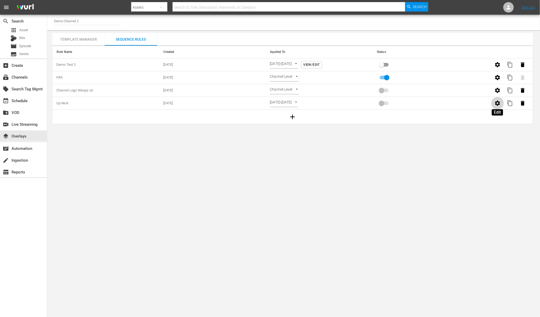
click at [497, 103] on icon "button" at bounding box center [498, 103] width 6 height 6
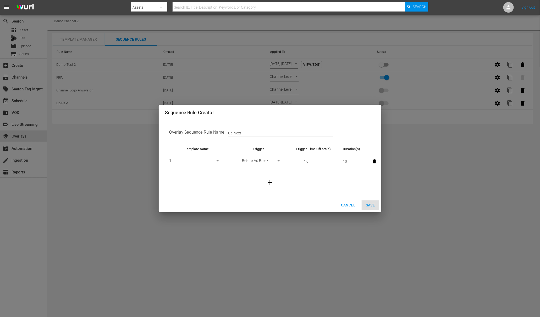
click at [220, 162] on body "menu Search By Assets Search ID, Title, Description, Keywords, or Category Sear…" at bounding box center [270, 158] width 540 height 317
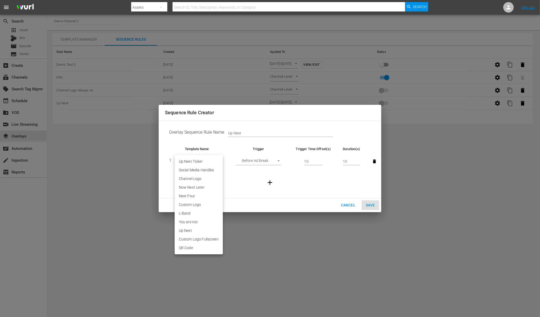
click at [290, 178] on div at bounding box center [270, 158] width 540 height 317
click at [209, 160] on body "menu Search By Assets Search ID, Title, Description, Keywords, or Category Sear…" at bounding box center [270, 158] width 540 height 317
click at [198, 181] on li "Channel Logo" at bounding box center [199, 178] width 48 height 9
type input "26392"
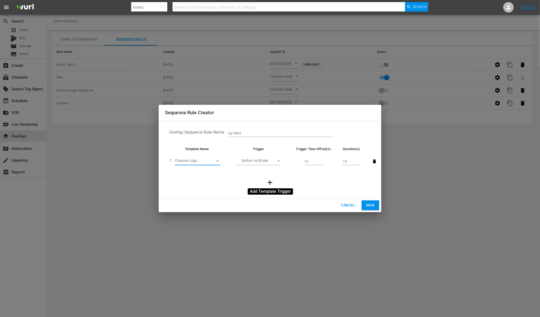
click at [274, 183] on icon "button" at bounding box center [270, 183] width 8 height 8
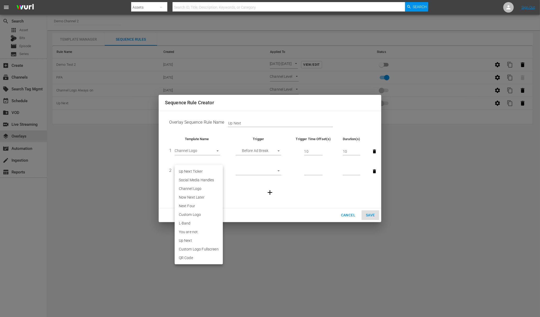
click at [198, 171] on body "menu Search By Assets Search ID, Title, Description, Keywords, or Category Sear…" at bounding box center [270, 158] width 540 height 317
click at [194, 195] on li "Now Next Later" at bounding box center [199, 197] width 48 height 9
type input "26394"
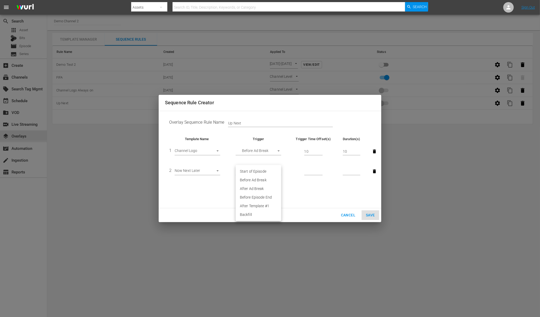
click at [255, 170] on body "menu Search By Assets Search ID, Title, Description, Keywords, or Category Sear…" at bounding box center [270, 158] width 540 height 317
click at [254, 188] on li "After Ad Break" at bounding box center [259, 188] width 46 height 9
type input "AFTER_AD_BREAK"
click at [318, 171] on input "number" at bounding box center [313, 172] width 18 height 8
click at [348, 216] on span "Cancel" at bounding box center [348, 215] width 14 height 7
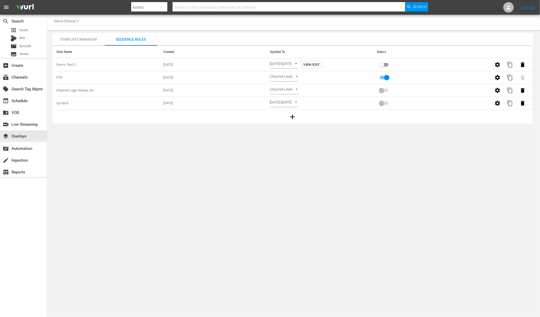
click at [320, 64] on span "View/Edit" at bounding box center [312, 65] width 16 height 6
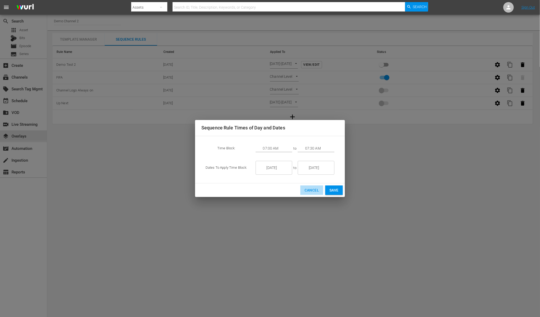
click at [308, 188] on span "Cancel" at bounding box center [312, 190] width 14 height 7
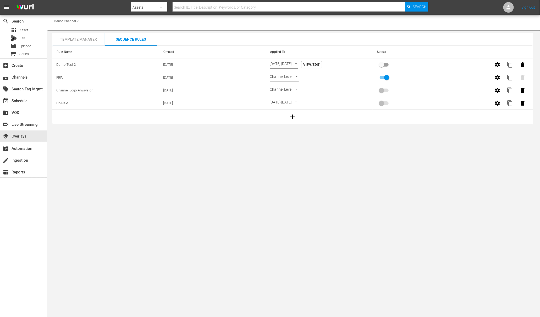
click at [293, 118] on icon "button" at bounding box center [293, 117] width 8 height 8
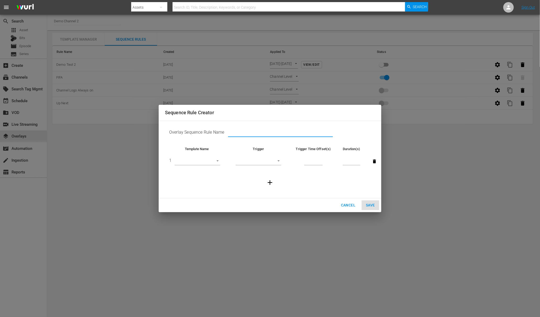
click at [237, 134] on input "text" at bounding box center [280, 133] width 105 height 8
type input "Evening time graphics"
click at [212, 160] on body "menu Search By Assets Search ID, Title, Description, Keywords, or Category Sear…" at bounding box center [270, 158] width 540 height 317
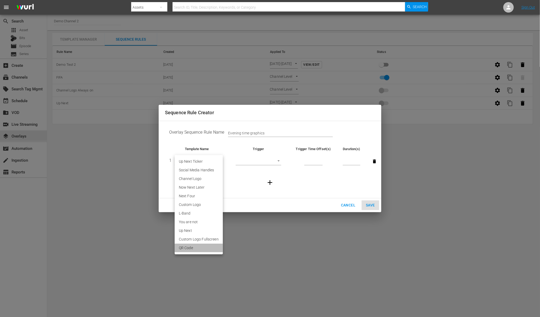
drag, startPoint x: 196, startPoint y: 251, endPoint x: 215, endPoint y: 227, distance: 30.1
click at [196, 251] on li "QR Code" at bounding box center [199, 248] width 48 height 9
type input "30583"
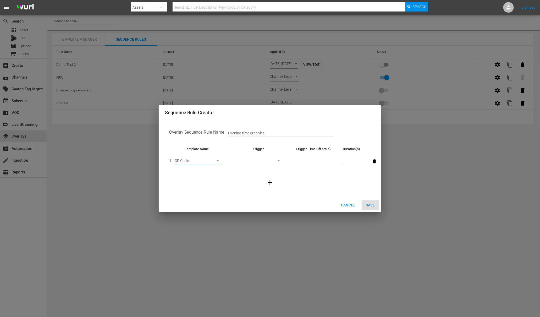
click at [276, 162] on body "menu Search By Assets Search ID, Title, Description, Keywords, or Category Sear…" at bounding box center [270, 158] width 540 height 317
click at [276, 162] on li "Start of Episode" at bounding box center [259, 161] width 46 height 9
type input "START_OF_EPISODE"
click at [369, 206] on div "Cancel Save" at bounding box center [270, 205] width 223 height 14
click at [367, 205] on div "Cancel Save" at bounding box center [270, 205] width 223 height 14
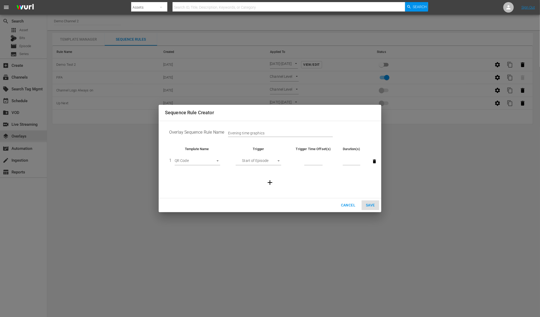
click at [353, 206] on span "Cancel" at bounding box center [348, 205] width 14 height 7
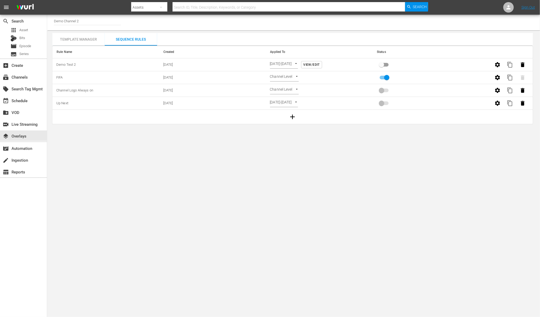
click at [76, 40] on div "Template Manager" at bounding box center [78, 39] width 52 height 13
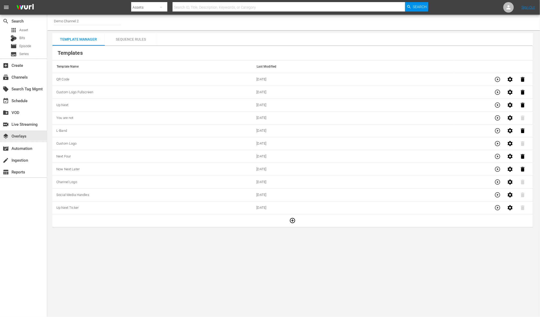
click at [122, 223] on td at bounding box center [292, 220] width 481 height 13
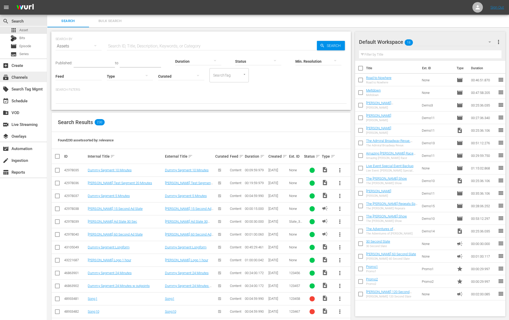
click at [24, 78] on div "subscriptions Channels" at bounding box center [14, 76] width 29 height 5
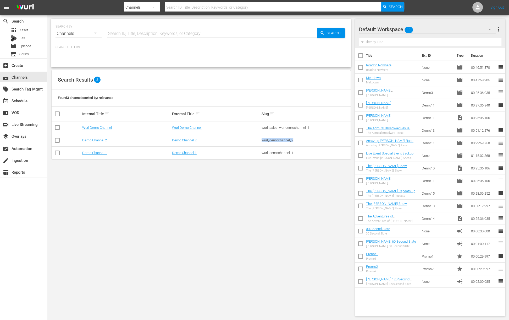
drag, startPoint x: 299, startPoint y: 140, endPoint x: 260, endPoint y: 139, distance: 39.0
click at [260, 139] on tr "Demo Channel 2 Demo Channel 2 wurl_demochannel_2" at bounding box center [201, 140] width 299 height 13
copy tr "wurl_demochannel_2"
click at [29, 150] on div "movie_filter Automation" at bounding box center [14, 147] width 29 height 5
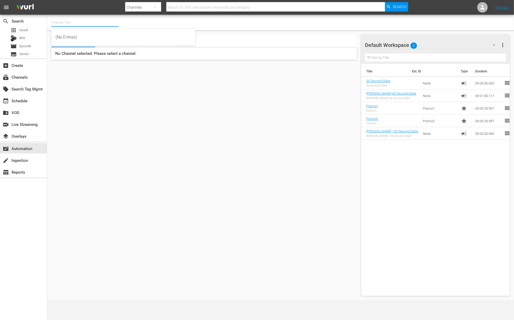
click at [61, 23] on input "text" at bounding box center [84, 22] width 67 height 13
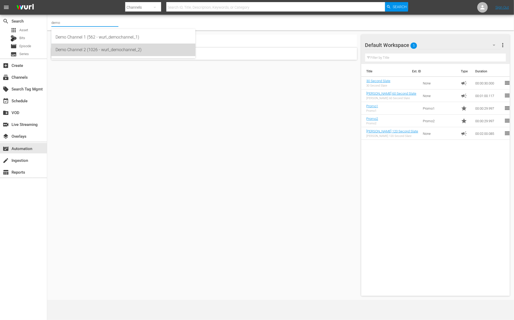
click at [70, 46] on div "Demo Channel 2 (1026 - wurl_demochannel_2)" at bounding box center [124, 49] width 136 height 13
type input "Demo Channel 2 (1026 - wurl_demochannel_2)"
